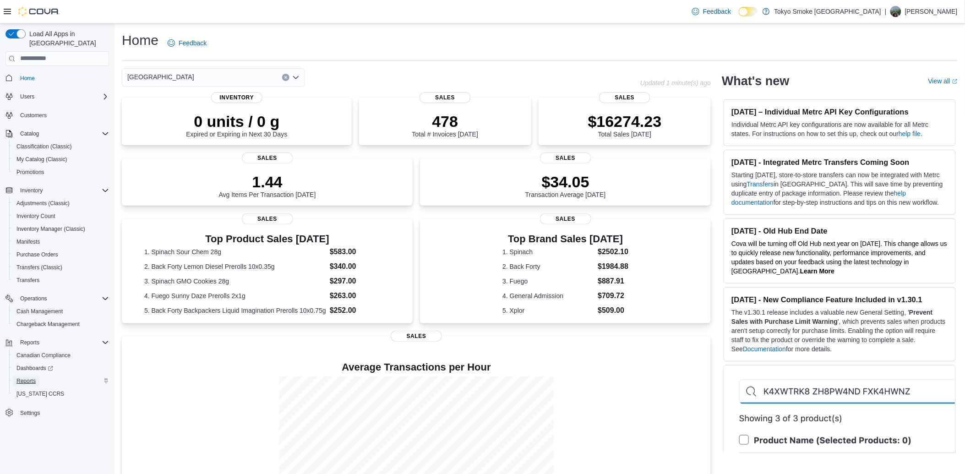
click at [23, 378] on span "Reports" at bounding box center [25, 381] width 19 height 7
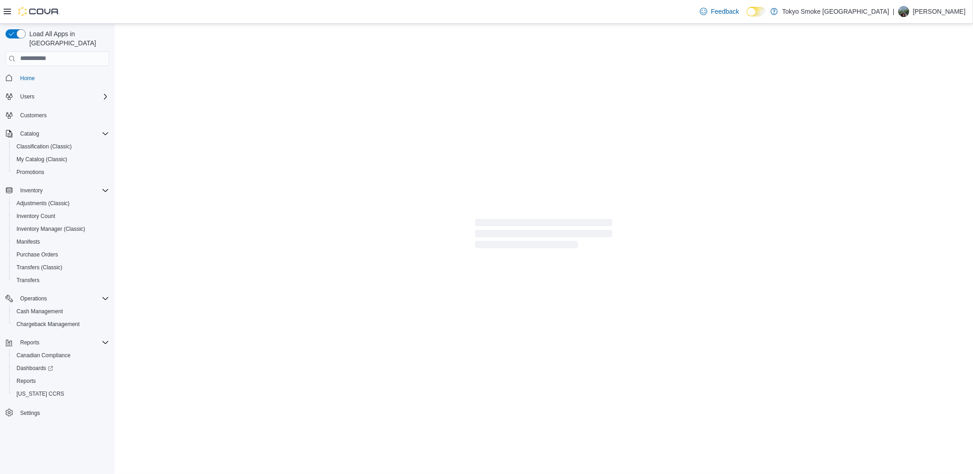
click at [926, 10] on p "Martina Nemanic" at bounding box center [939, 11] width 53 height 11
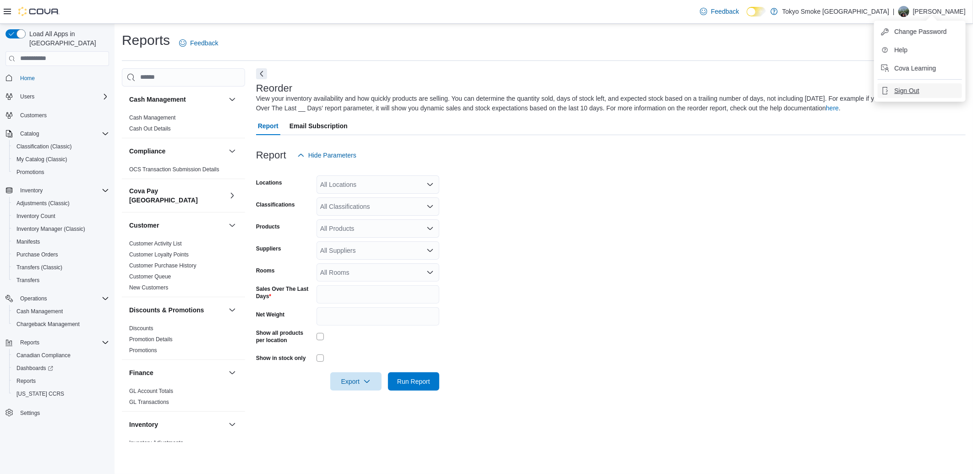
click at [900, 96] on button "Sign Out" at bounding box center [920, 90] width 84 height 15
